Goal: Obtain resource: Obtain resource

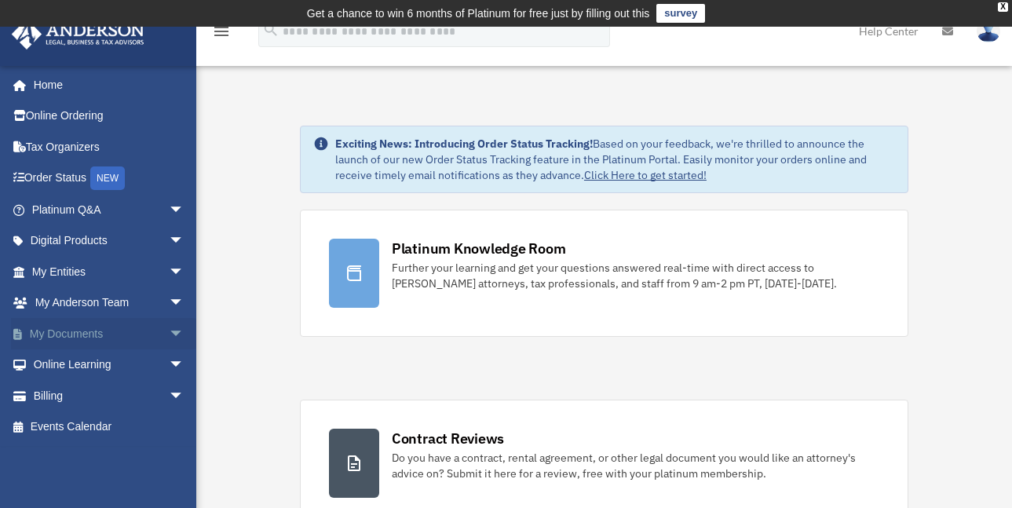
click at [171, 335] on span "arrow_drop_down" at bounding box center [184, 334] width 31 height 32
click at [58, 357] on link "Box" at bounding box center [115, 364] width 186 height 31
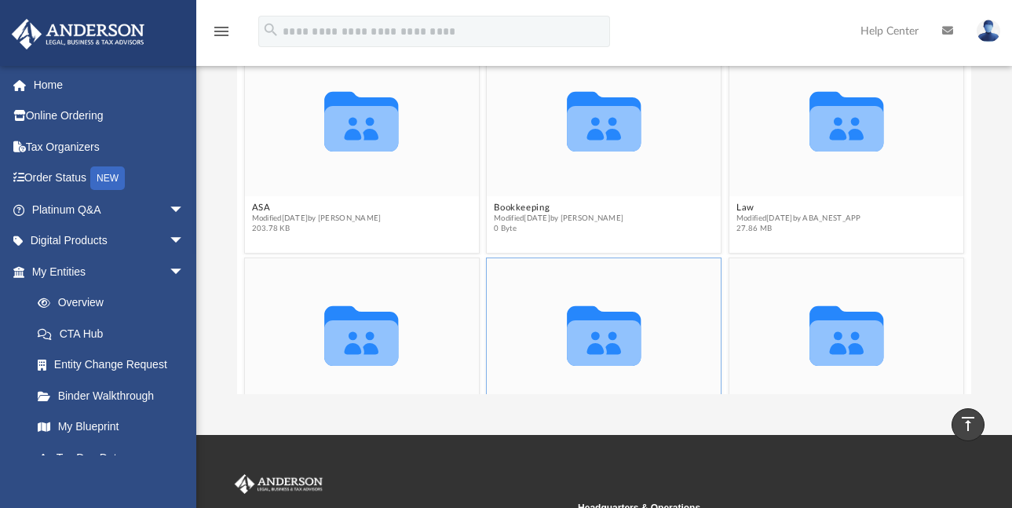
scroll to position [223, 0]
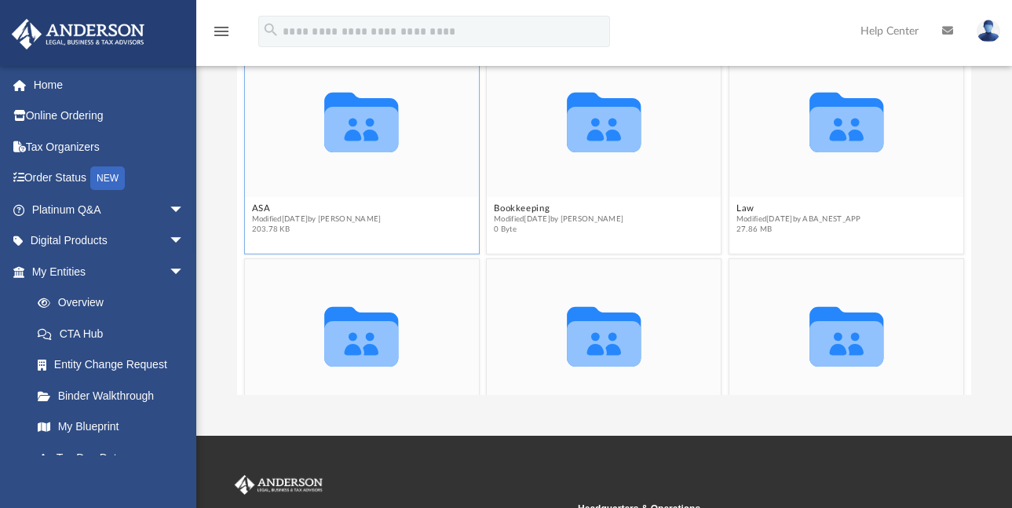
click at [364, 147] on icon "grid" at bounding box center [361, 130] width 74 height 46
click at [273, 205] on button "ASA" at bounding box center [316, 208] width 130 height 10
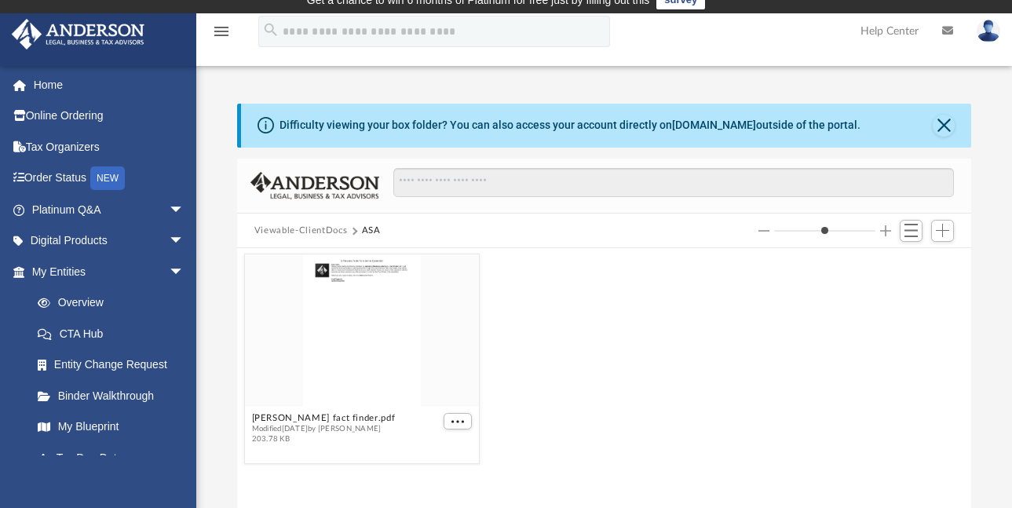
scroll to position [0, 0]
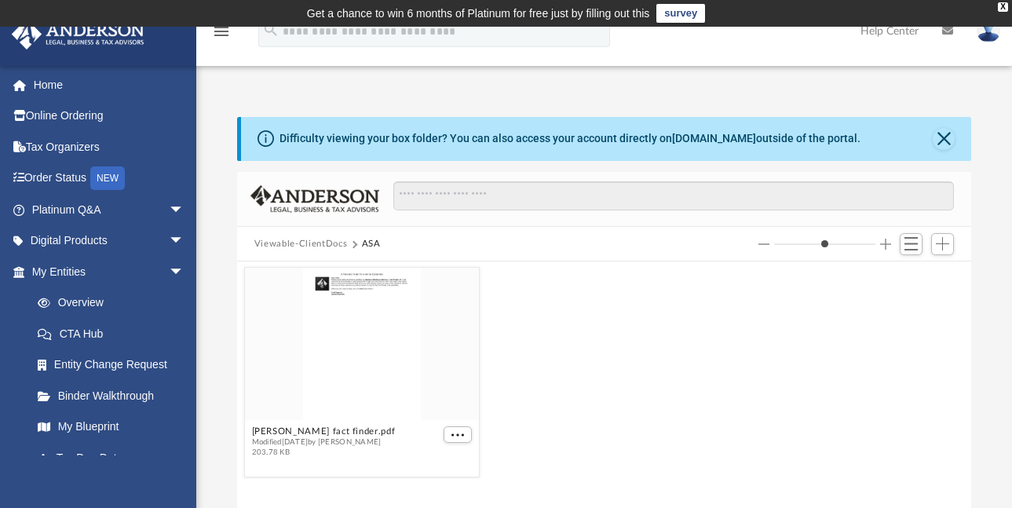
click at [318, 241] on button "Viewable-ClientDocs" at bounding box center [300, 244] width 93 height 14
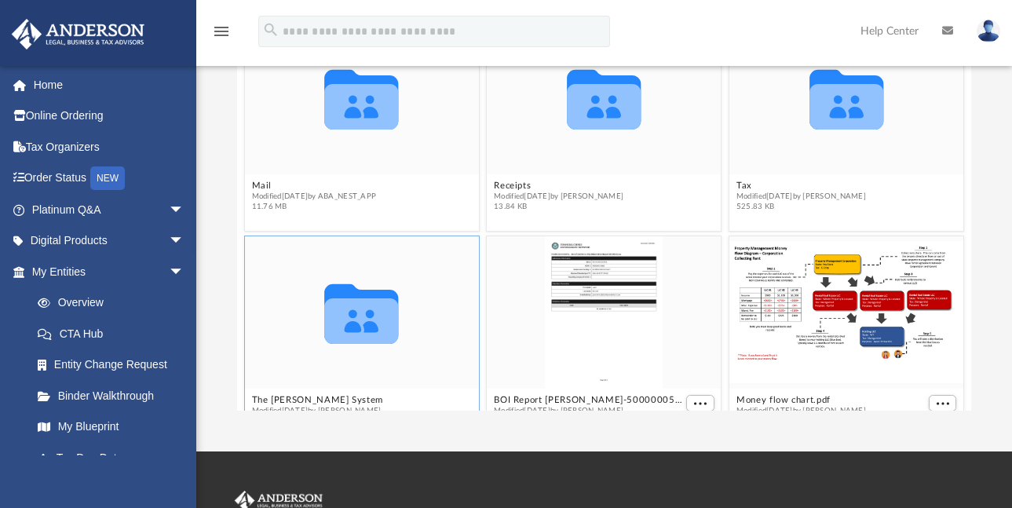
scroll to position [208, 0]
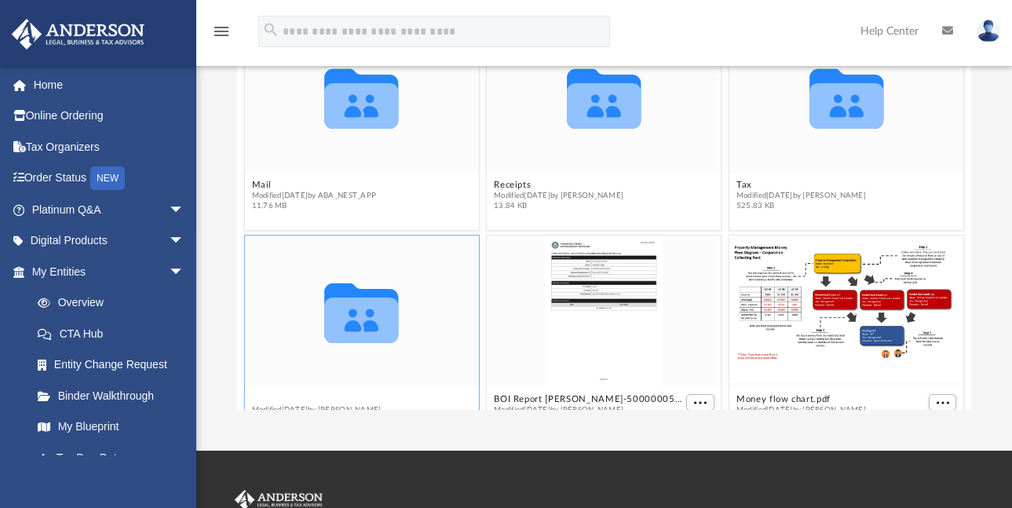
click at [305, 400] on div "Collaborated Folder The [PERSON_NAME] System Modified [DATE] by [PERSON_NAME] 2…" at bounding box center [362, 340] width 236 height 210
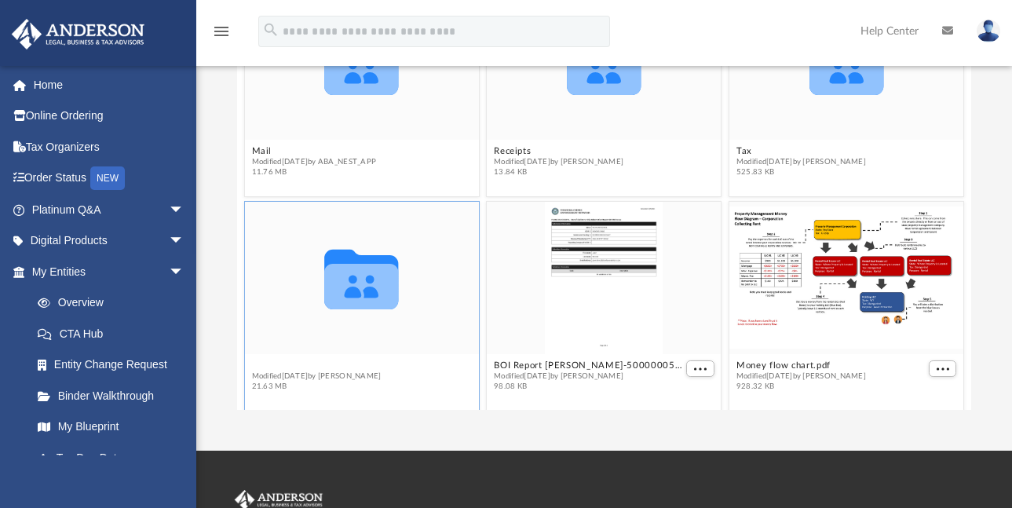
click at [276, 361] on button "The [PERSON_NAME] System" at bounding box center [317, 365] width 132 height 10
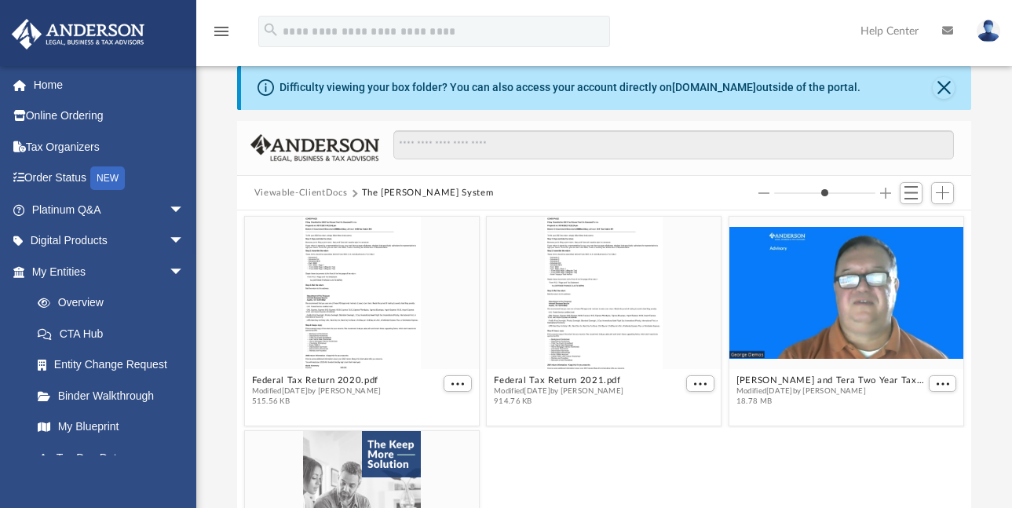
scroll to position [0, 0]
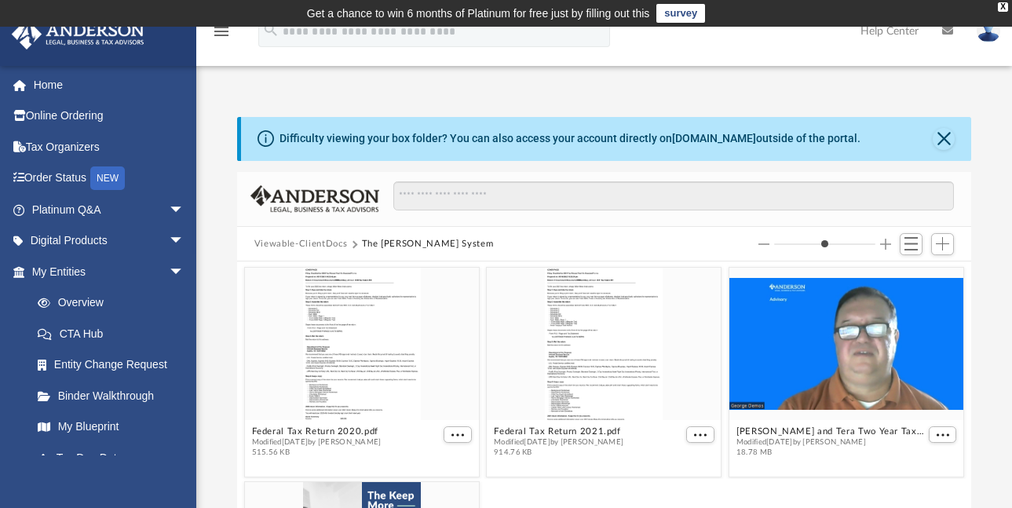
click at [335, 243] on button "Viewable-ClientDocs" at bounding box center [300, 244] width 93 height 14
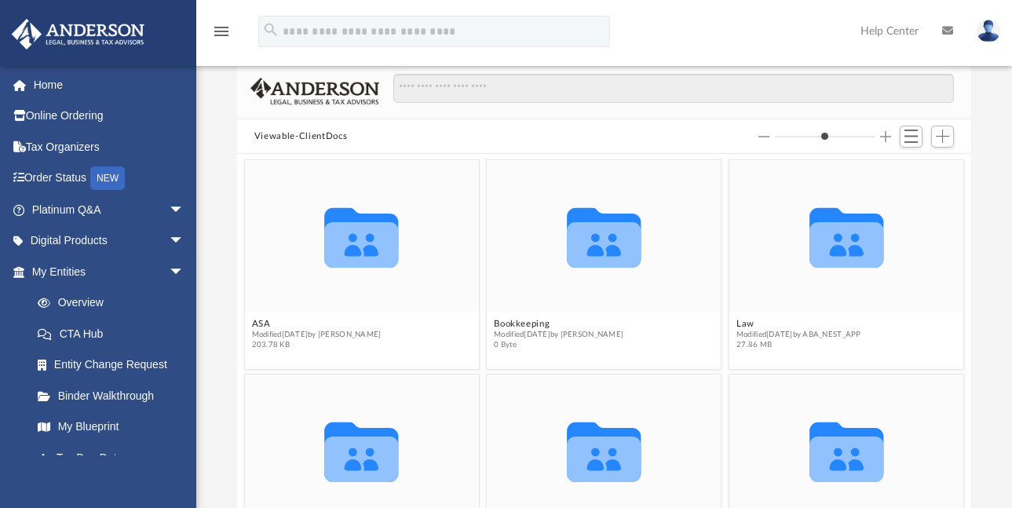
scroll to position [111, 0]
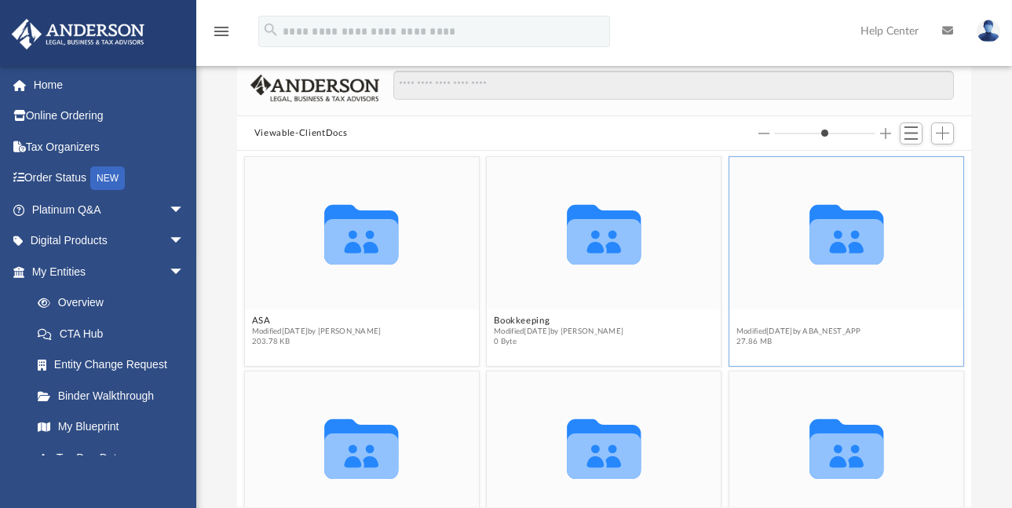
click at [739, 317] on button "Law" at bounding box center [799, 321] width 125 height 10
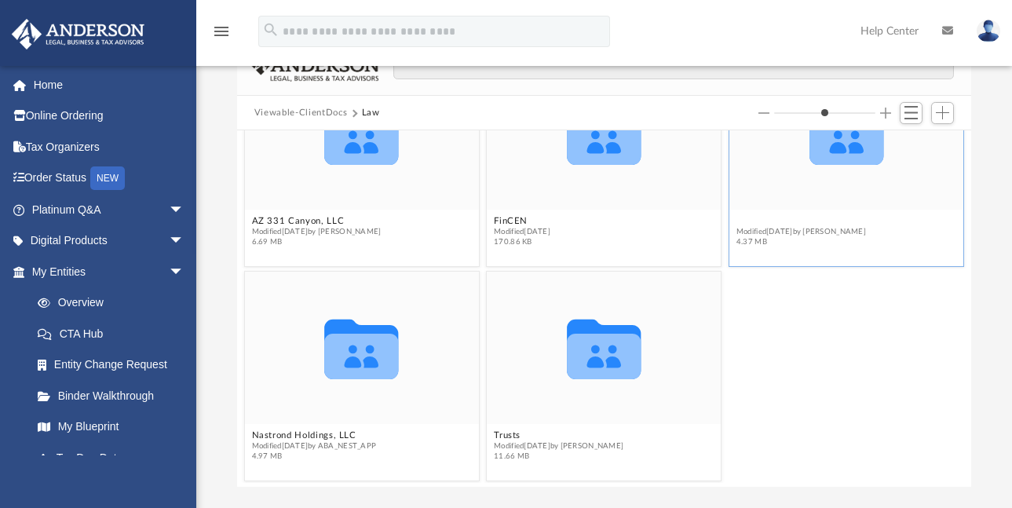
scroll to position [79, 0]
click at [792, 221] on button "MI 19346 Keystone, LLC" at bounding box center [802, 222] width 130 height 10
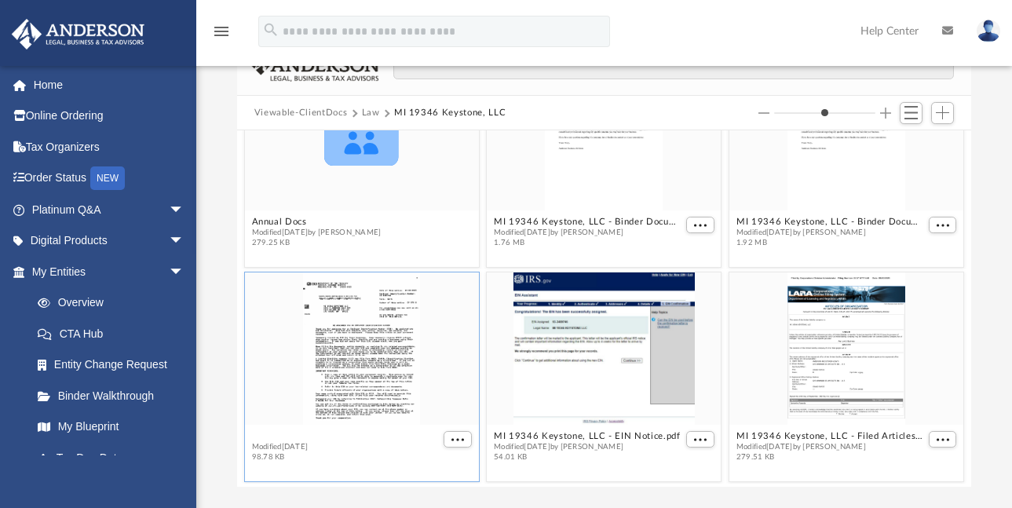
click at [378, 433] on figcaption "MI 19346 Keystone, LLC - EIN LETTER.pdf Modified [DATE] 98.78 KB" at bounding box center [362, 447] width 234 height 42
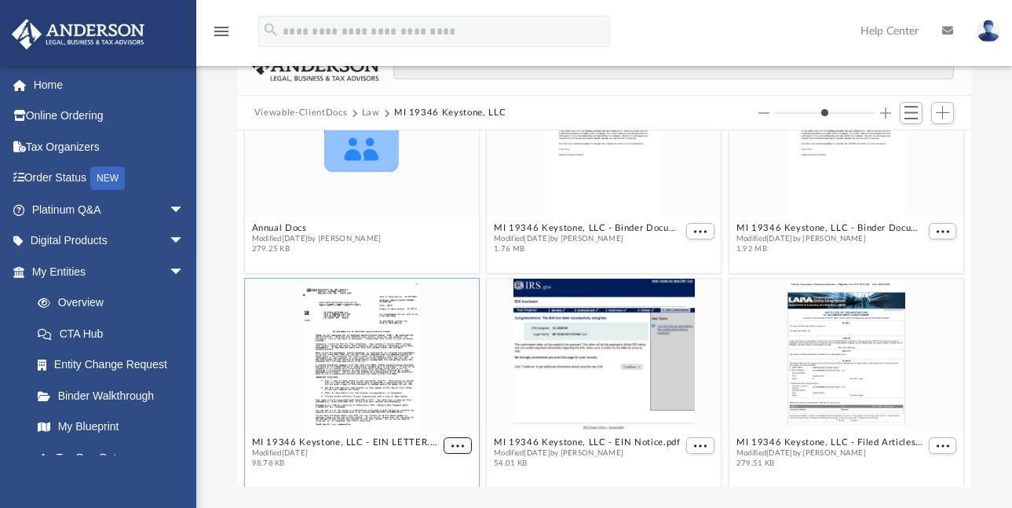
click at [452, 442] on span "More options" at bounding box center [458, 446] width 13 height 8
click at [430, 388] on li "Preview" at bounding box center [436, 390] width 46 height 16
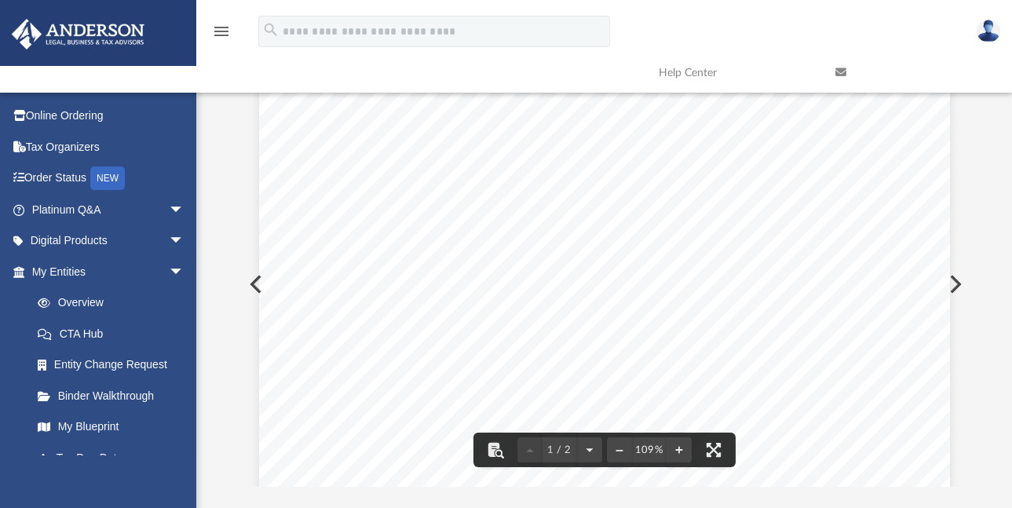
scroll to position [0, 0]
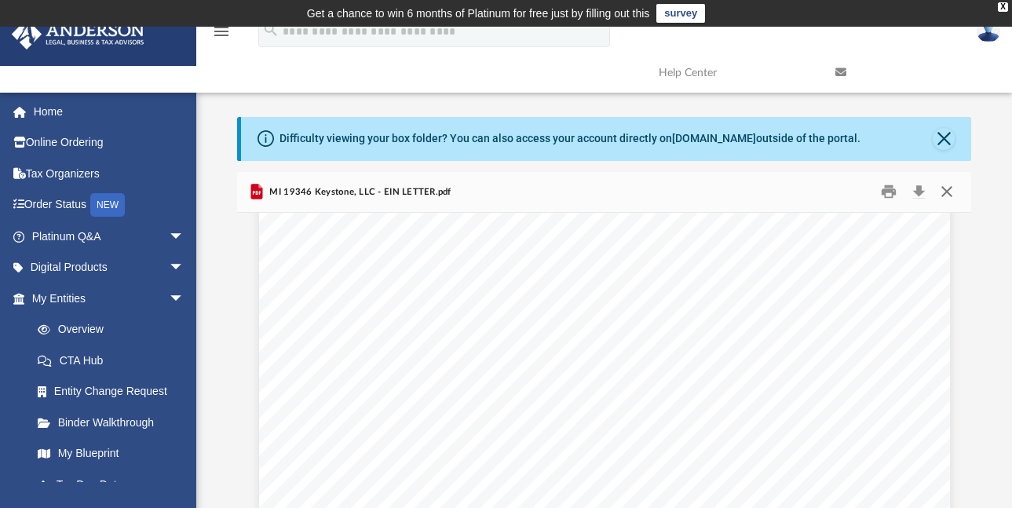
click at [951, 191] on button "Close" at bounding box center [947, 192] width 28 height 24
type input "*"
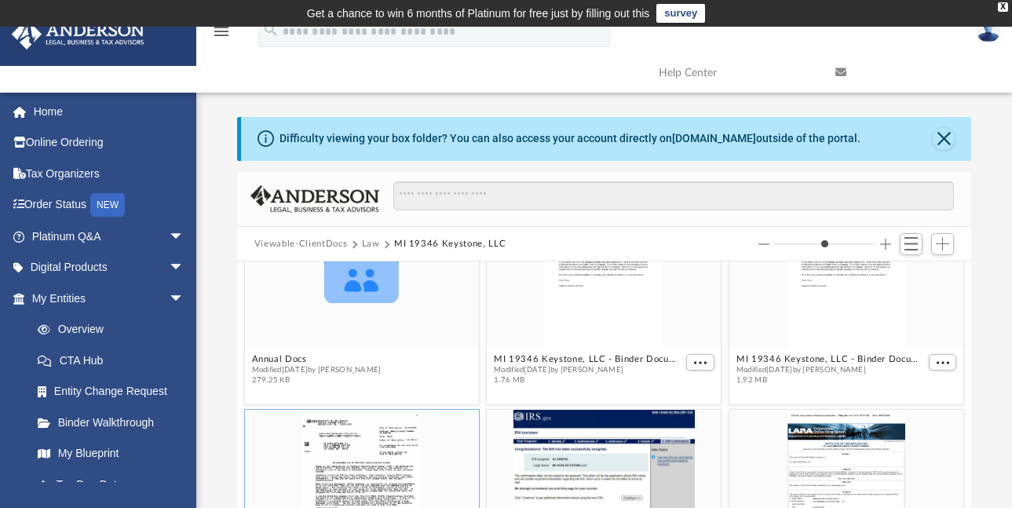
click at [985, 185] on div "Difficulty viewing your box folder? You can also access your account directly o…" at bounding box center [604, 368] width 816 height 502
